Goal: Transaction & Acquisition: Purchase product/service

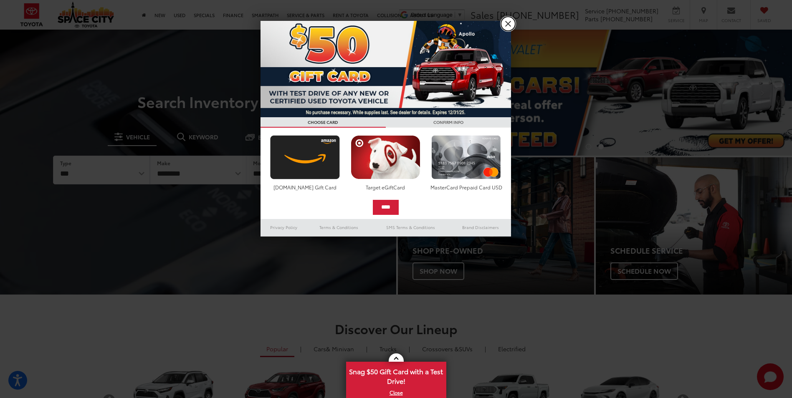
click at [506, 26] on link "X" at bounding box center [508, 24] width 14 height 14
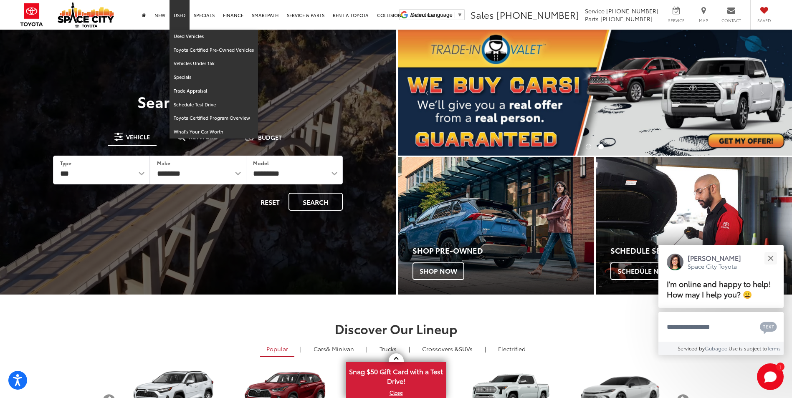
click at [182, 14] on link "Used" at bounding box center [179, 15] width 20 height 30
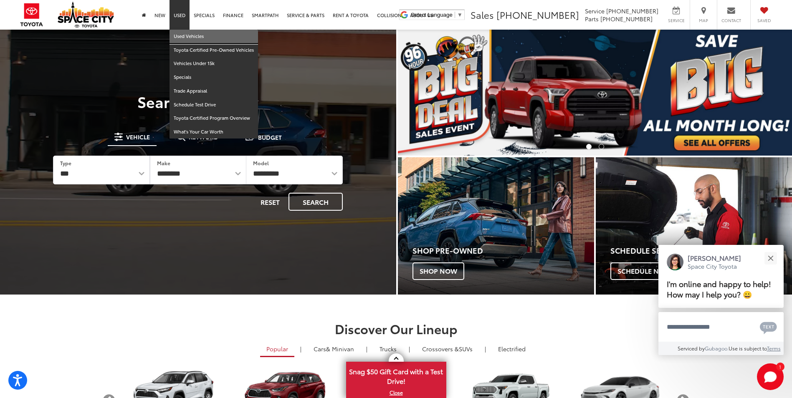
click at [189, 38] on link "Used Vehicles" at bounding box center [213, 37] width 89 height 14
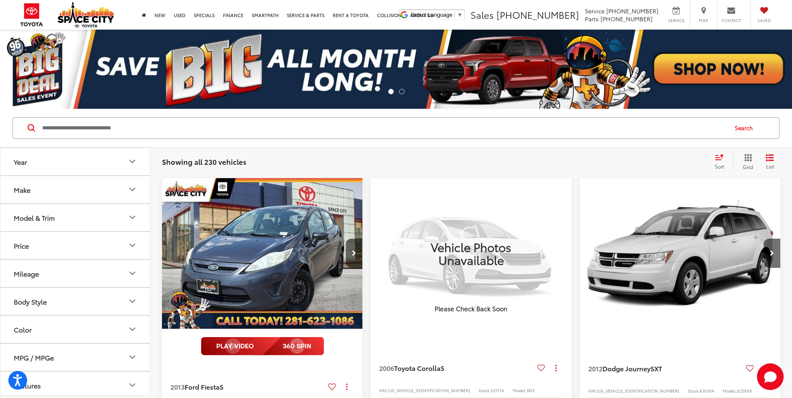
click at [720, 163] on span "Sort" at bounding box center [719, 166] width 9 height 7
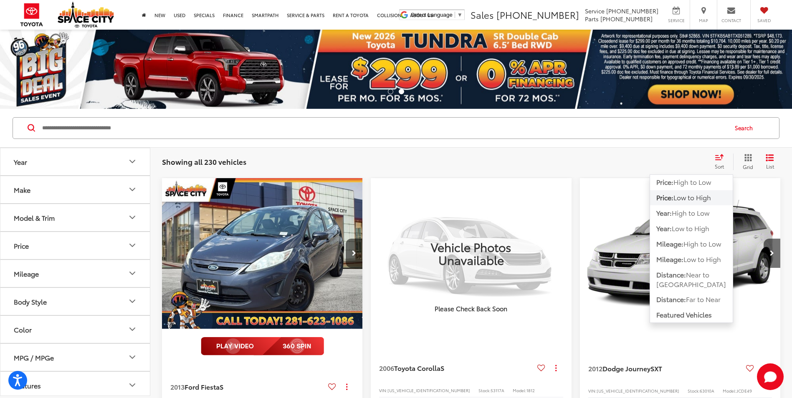
click at [686, 196] on span "Low to High" at bounding box center [692, 197] width 38 height 10
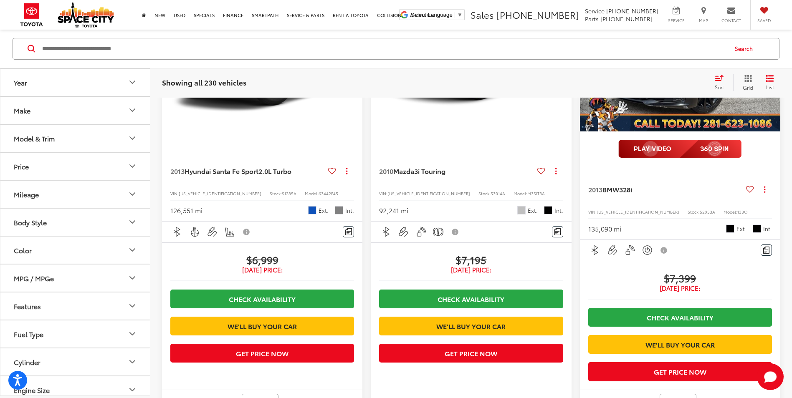
scroll to position [1670, 0]
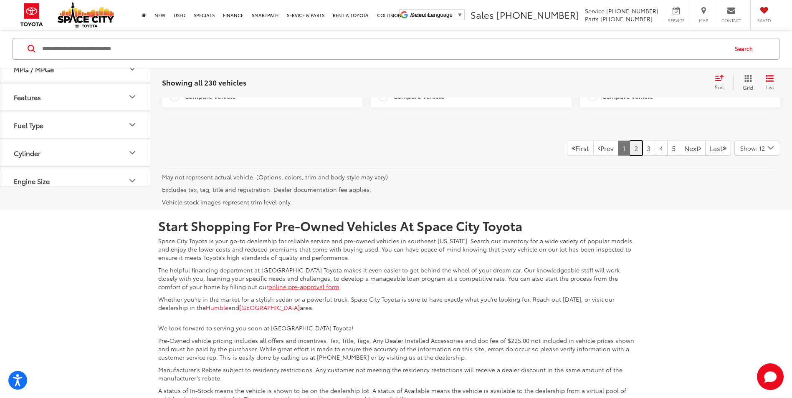
click at [630, 156] on link "2" at bounding box center [636, 148] width 13 height 15
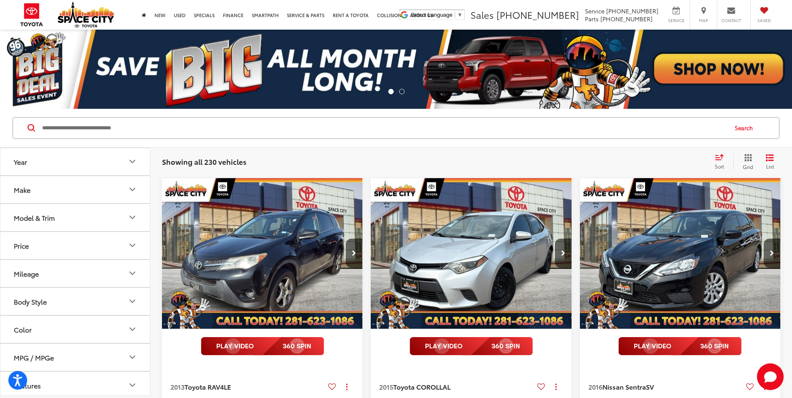
click at [721, 163] on span "Sort" at bounding box center [719, 166] width 9 height 7
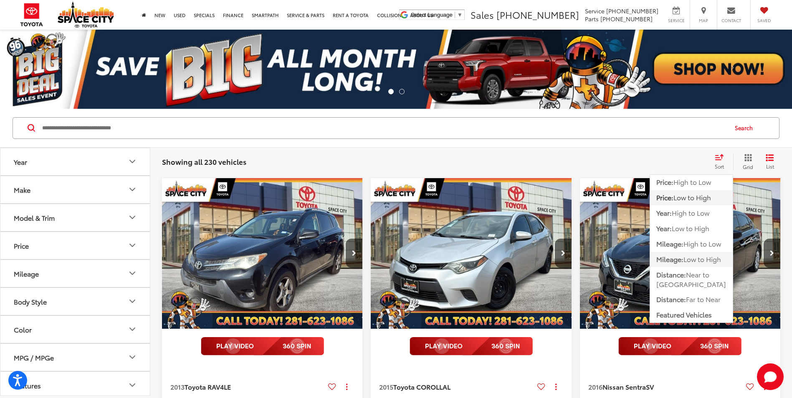
click at [694, 256] on span "Low to High" at bounding box center [702, 259] width 38 height 10
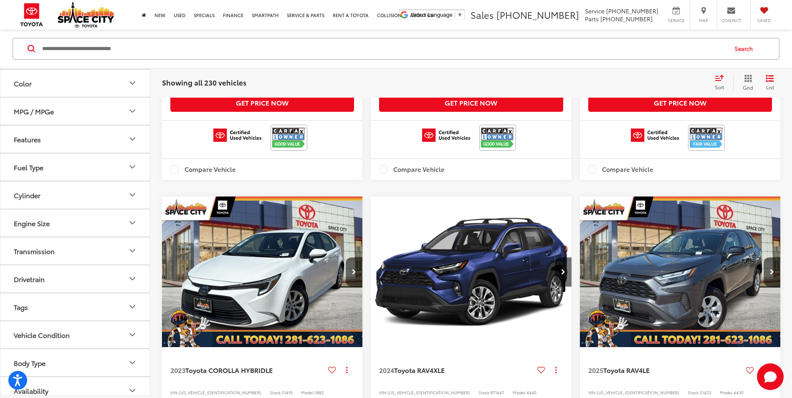
scroll to position [1436, 0]
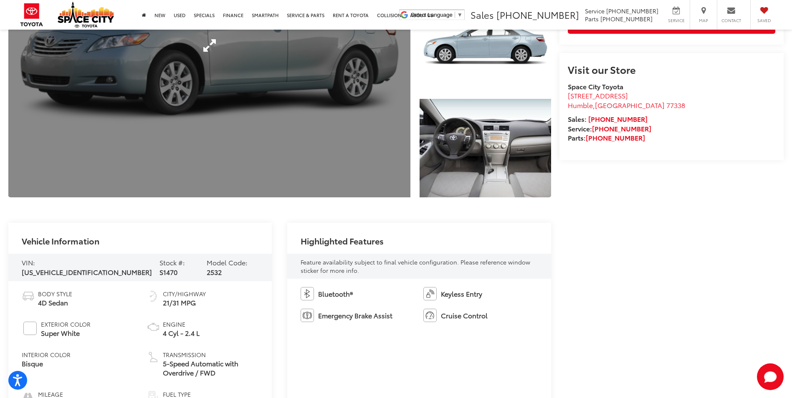
scroll to position [209, 0]
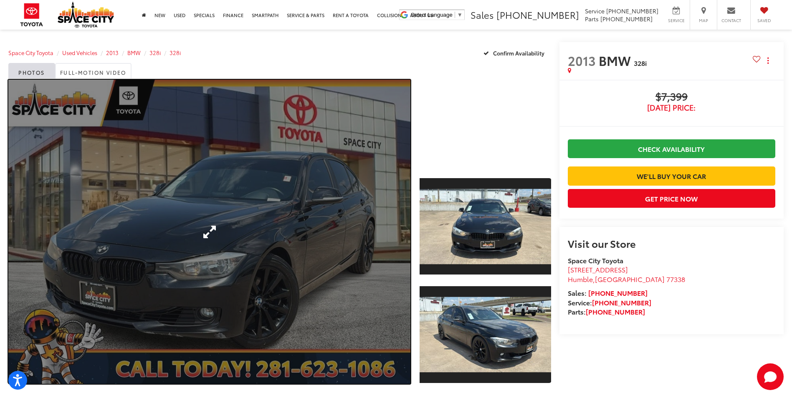
click at [316, 194] on link "Expand Photo 0" at bounding box center [209, 232] width 402 height 304
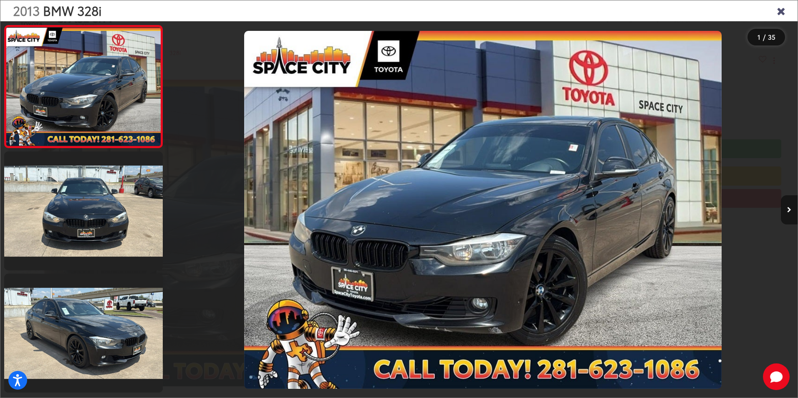
click at [789, 209] on icon "Next image" at bounding box center [789, 210] width 4 height 6
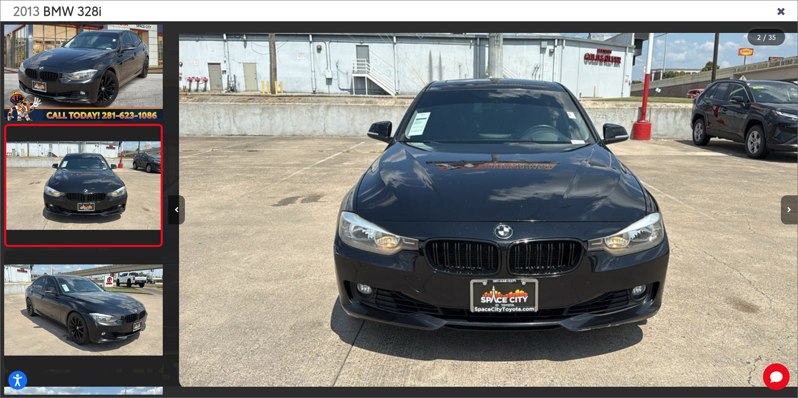
scroll to position [0, 630]
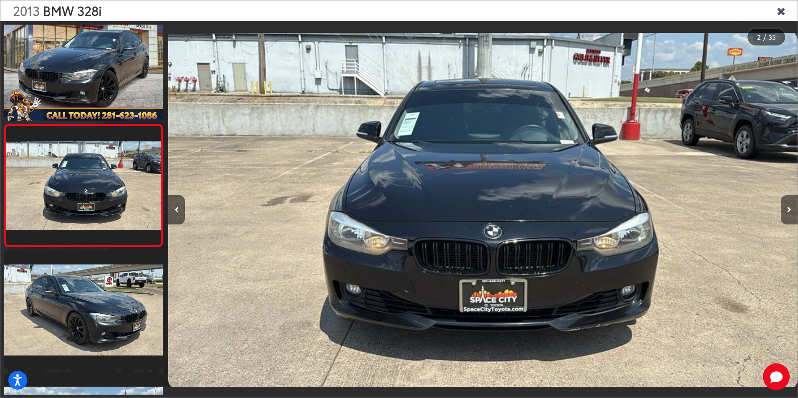
click at [789, 209] on icon "Next image" at bounding box center [789, 210] width 4 height 6
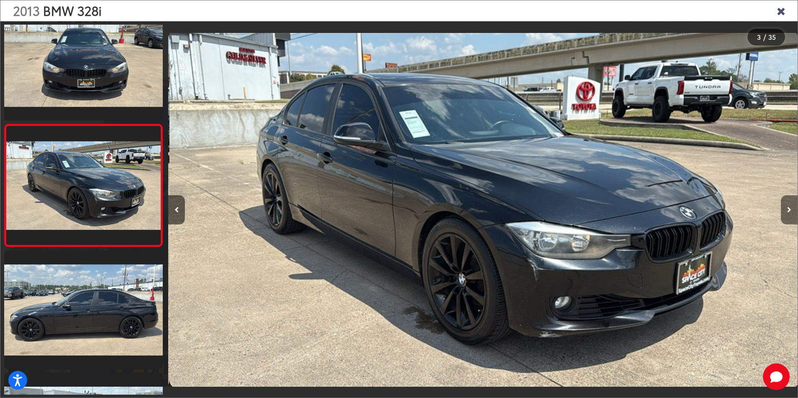
scroll to position [0, 1259]
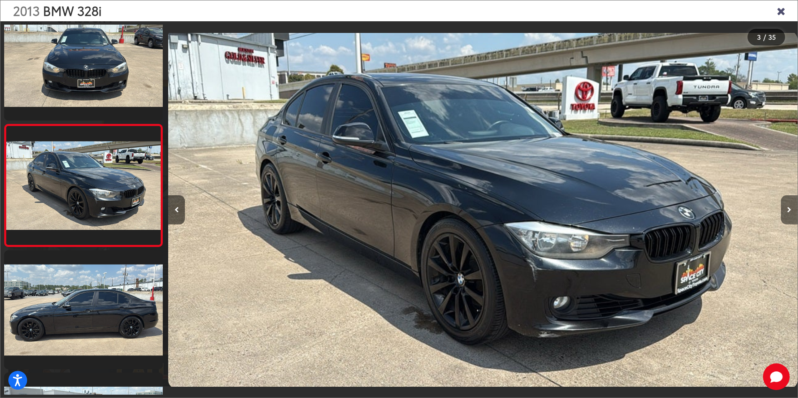
click at [789, 209] on icon "Next image" at bounding box center [789, 210] width 4 height 6
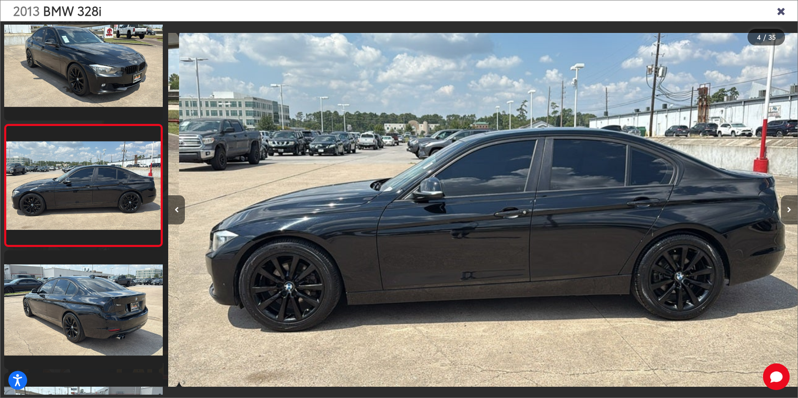
scroll to position [0, 1889]
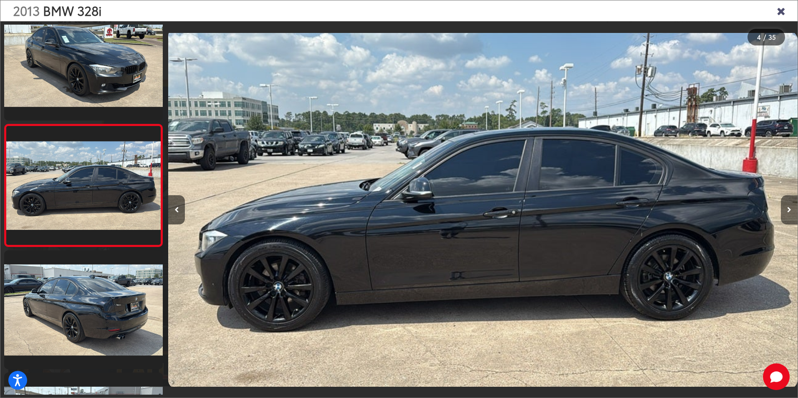
click at [789, 209] on icon "Next image" at bounding box center [789, 210] width 4 height 6
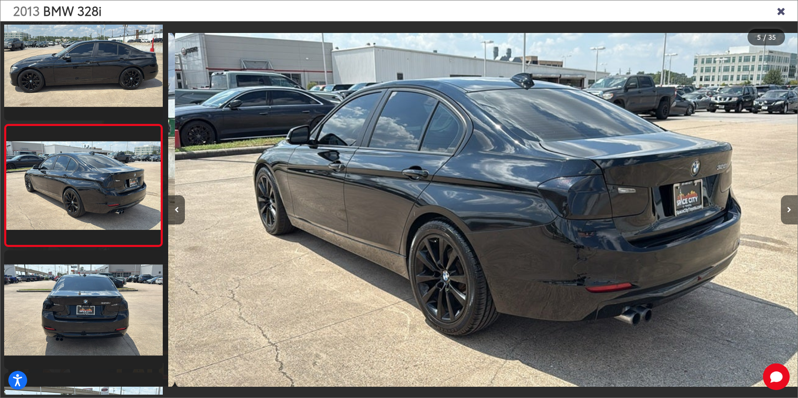
scroll to position [0, 2518]
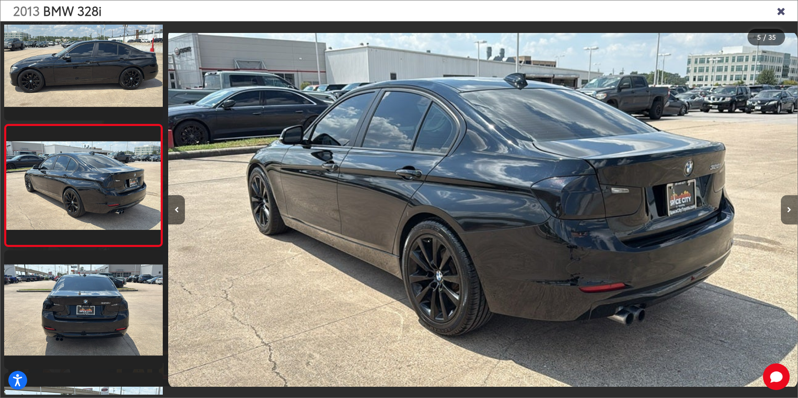
click at [789, 209] on icon "Next image" at bounding box center [789, 210] width 4 height 6
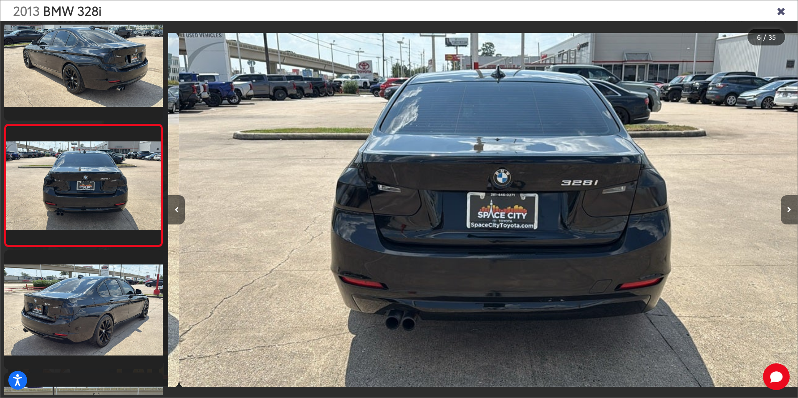
scroll to position [0, 3148]
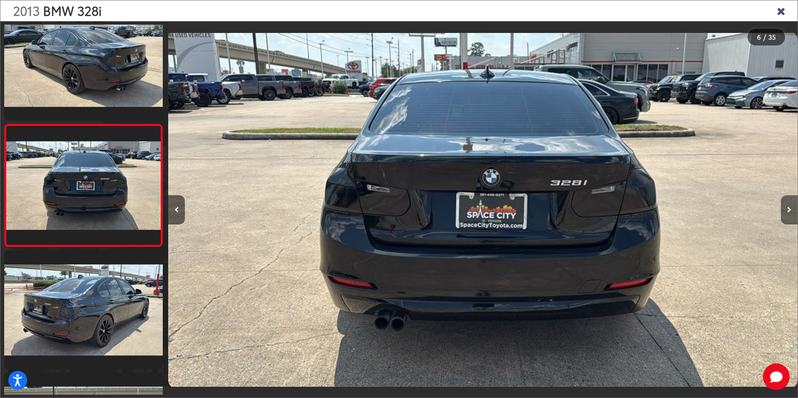
click at [789, 209] on icon "Next image" at bounding box center [789, 210] width 4 height 6
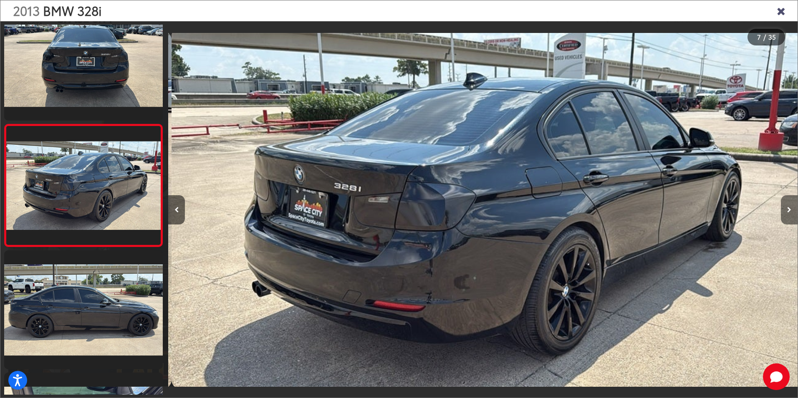
scroll to position [0, 3777]
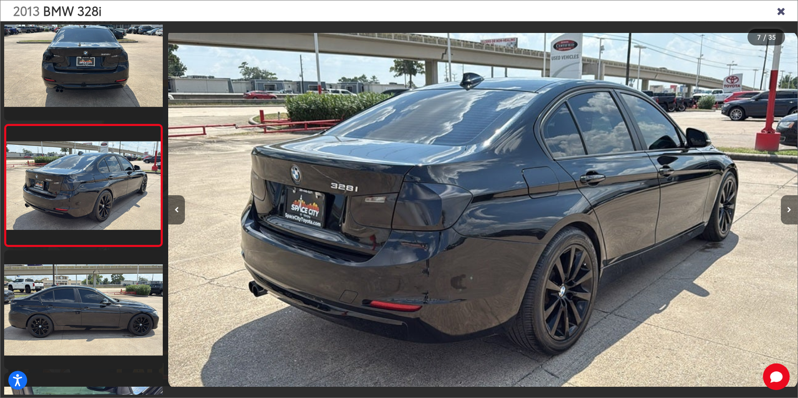
click at [789, 209] on icon "Next image" at bounding box center [789, 210] width 4 height 6
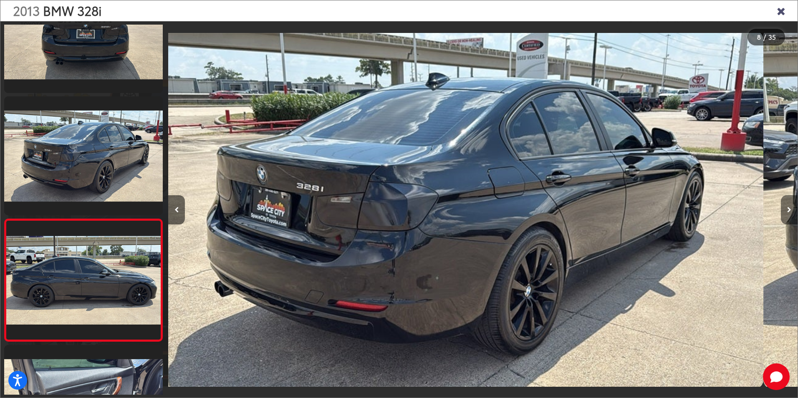
scroll to position [0, 0]
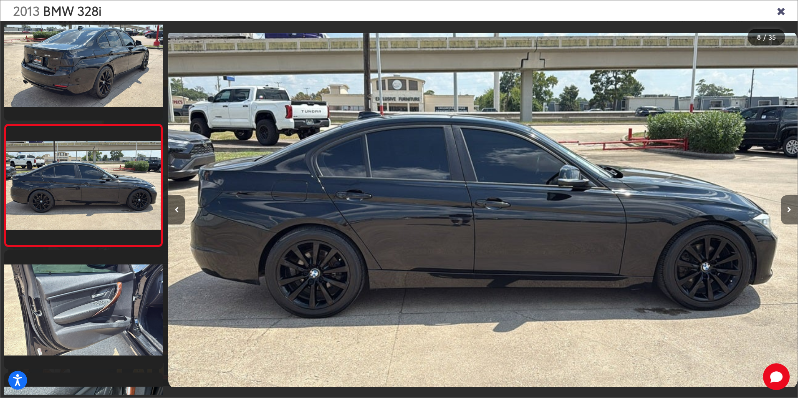
click at [789, 209] on icon "Next image" at bounding box center [789, 210] width 4 height 6
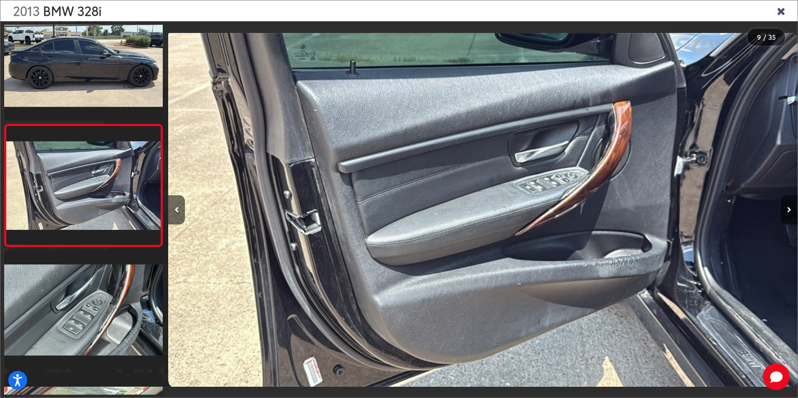
click at [789, 209] on icon "Next image" at bounding box center [789, 210] width 4 height 6
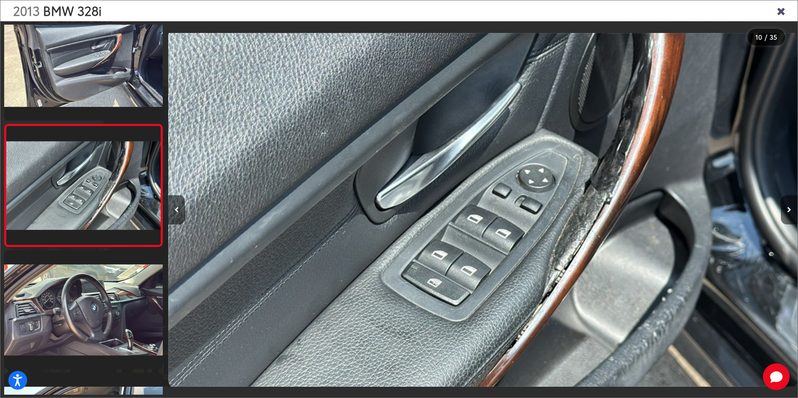
click at [789, 209] on icon "Next image" at bounding box center [789, 210] width 4 height 6
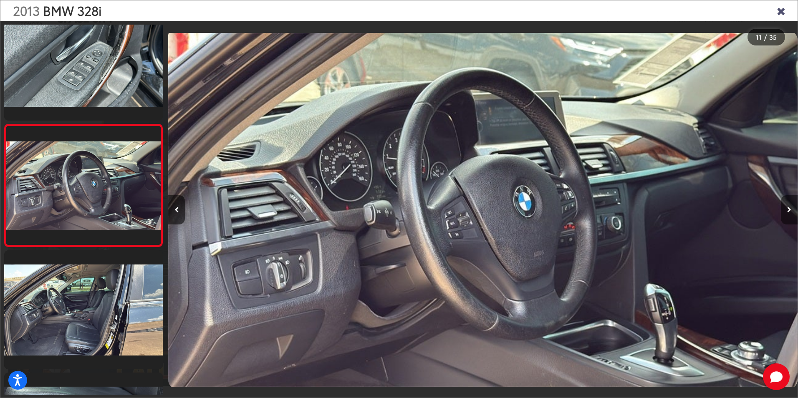
click at [789, 209] on icon "Next image" at bounding box center [789, 210] width 4 height 6
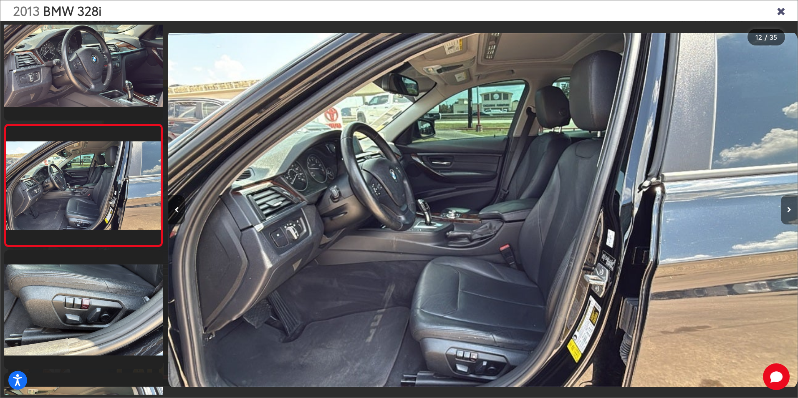
click at [789, 209] on icon "Next image" at bounding box center [789, 210] width 4 height 6
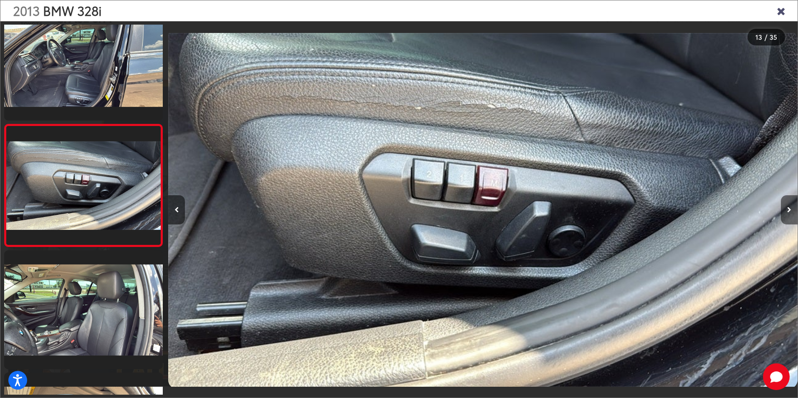
click at [789, 209] on icon "Next image" at bounding box center [789, 210] width 4 height 6
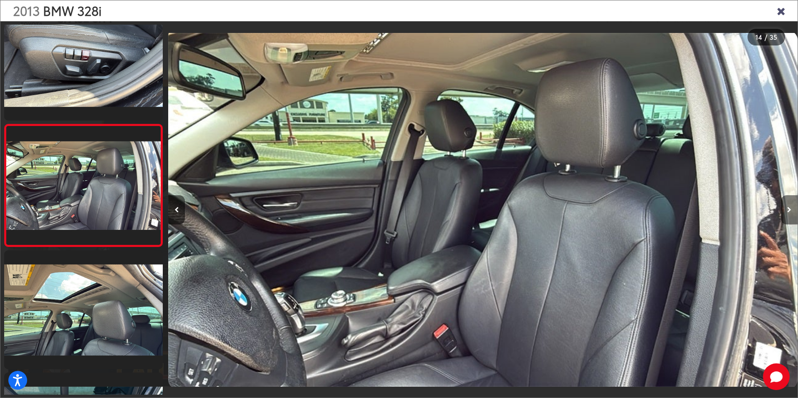
click at [789, 209] on icon "Next image" at bounding box center [789, 210] width 4 height 6
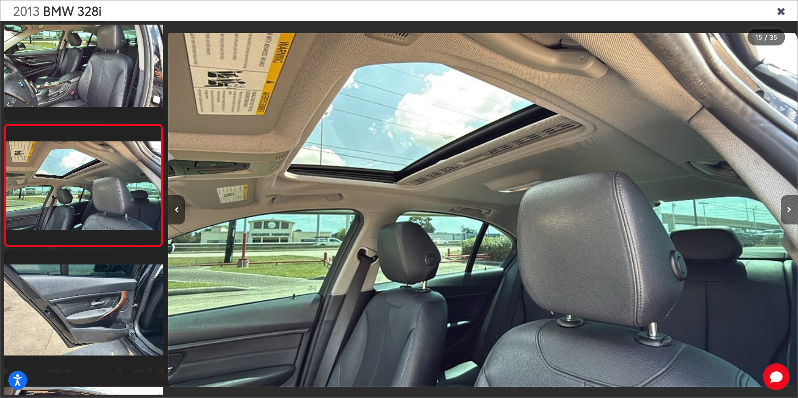
click at [789, 209] on icon "Next image" at bounding box center [789, 210] width 4 height 6
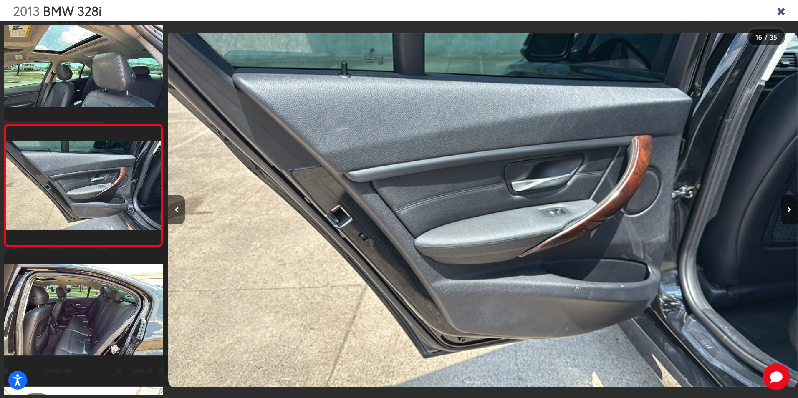
click at [789, 209] on icon "Next image" at bounding box center [789, 210] width 4 height 6
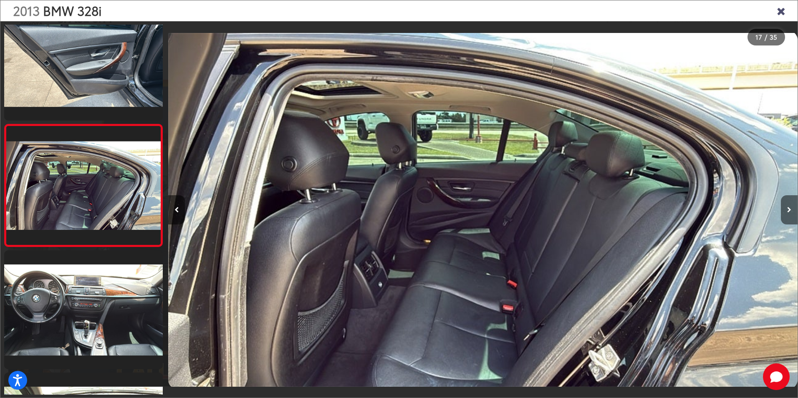
click at [789, 209] on icon "Next image" at bounding box center [789, 210] width 4 height 6
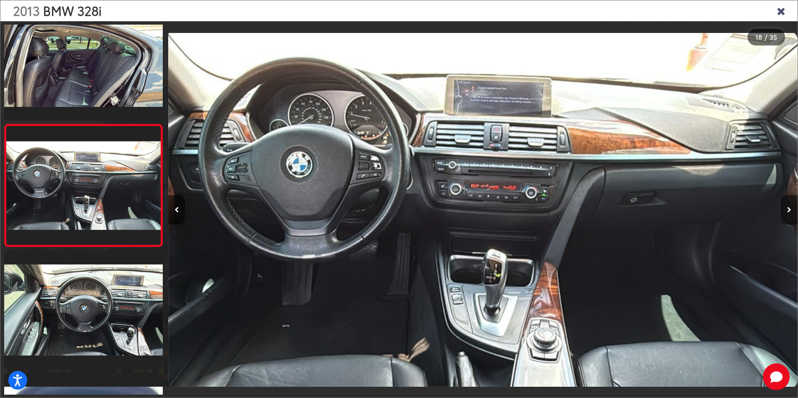
click at [789, 209] on icon "Next image" at bounding box center [789, 210] width 4 height 6
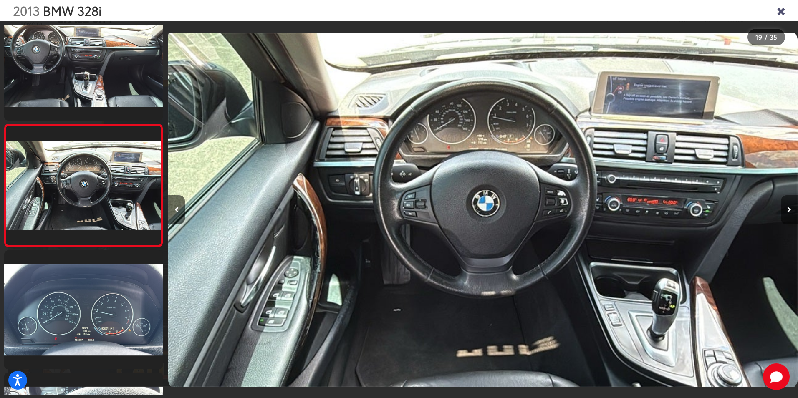
click at [789, 209] on icon "Next image" at bounding box center [789, 210] width 4 height 6
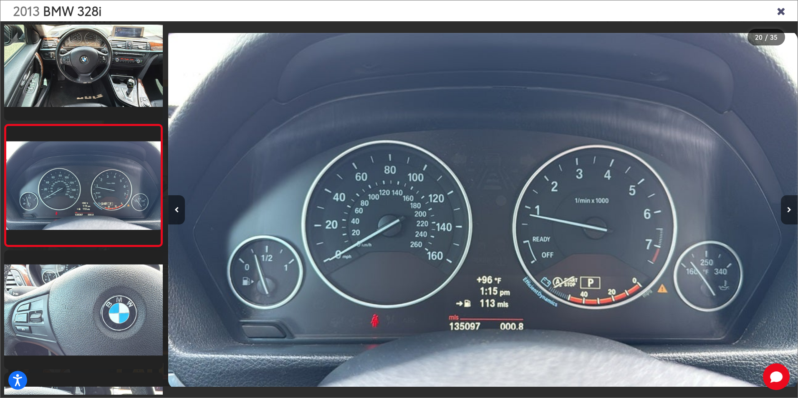
click at [789, 209] on icon "Next image" at bounding box center [789, 210] width 4 height 6
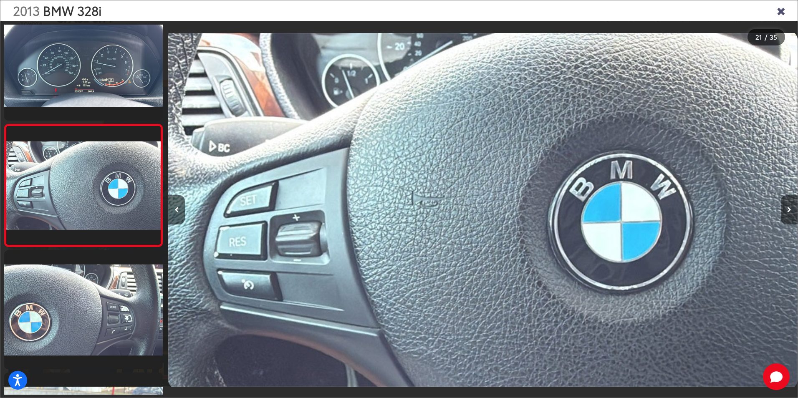
click at [789, 209] on icon "Next image" at bounding box center [789, 210] width 4 height 6
